Goal: Entertainment & Leisure: Consume media (video, audio)

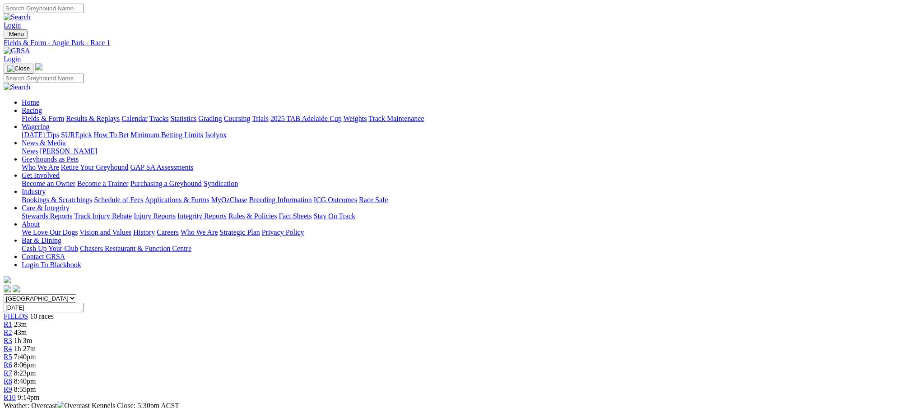
click at [27, 329] on span "43m" at bounding box center [20, 333] width 13 height 8
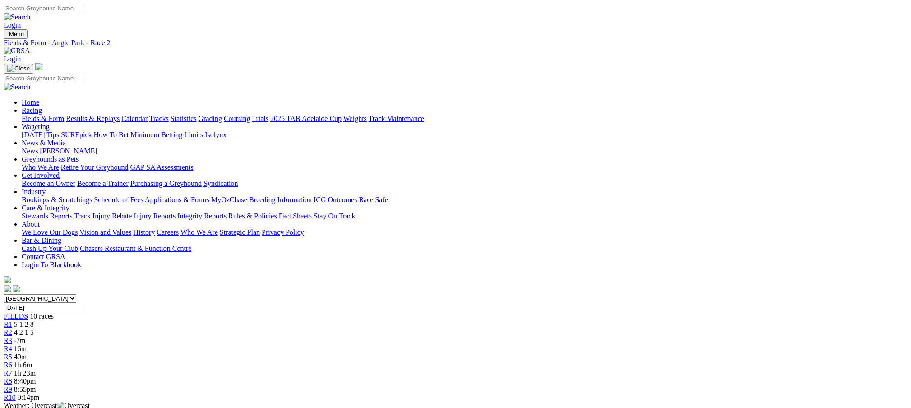
click at [347, 337] on div "R3 -7m" at bounding box center [451, 341] width 895 height 8
click at [26, 337] on span "-7m" at bounding box center [20, 341] width 12 height 8
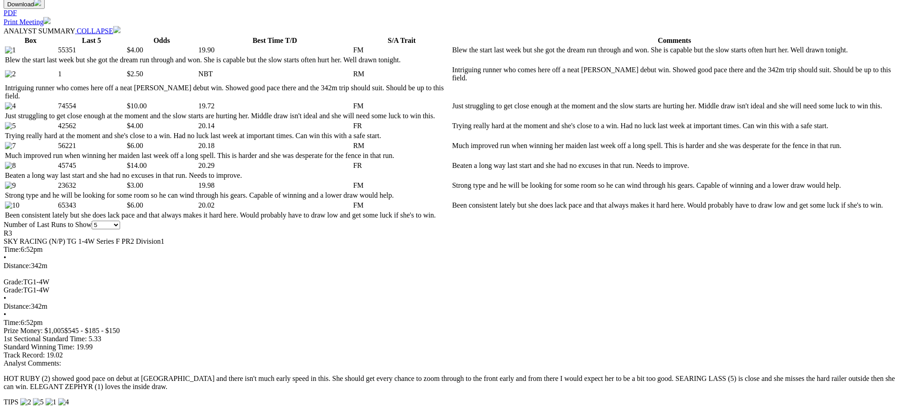
scroll to position [417, 0]
